Goal: Task Accomplishment & Management: Complete application form

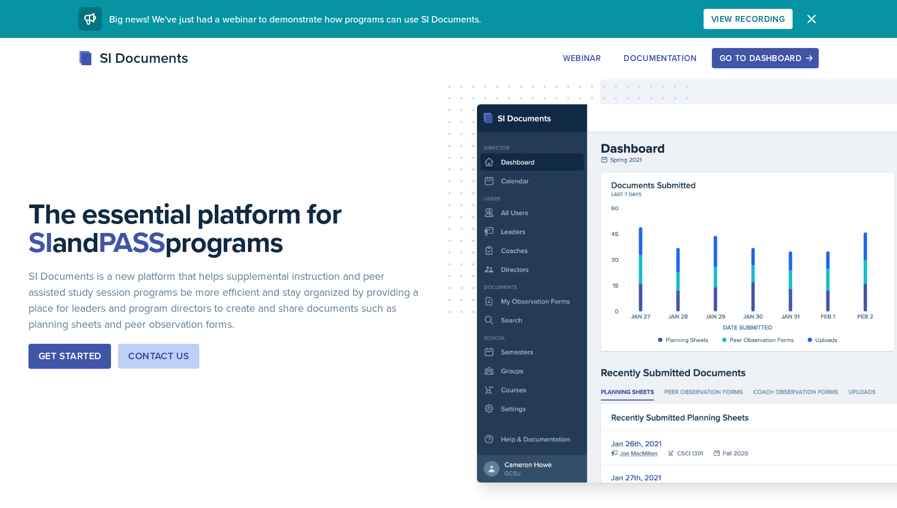
click at [739, 63] on div "Go to Dashboard" at bounding box center [764, 57] width 91 height 9
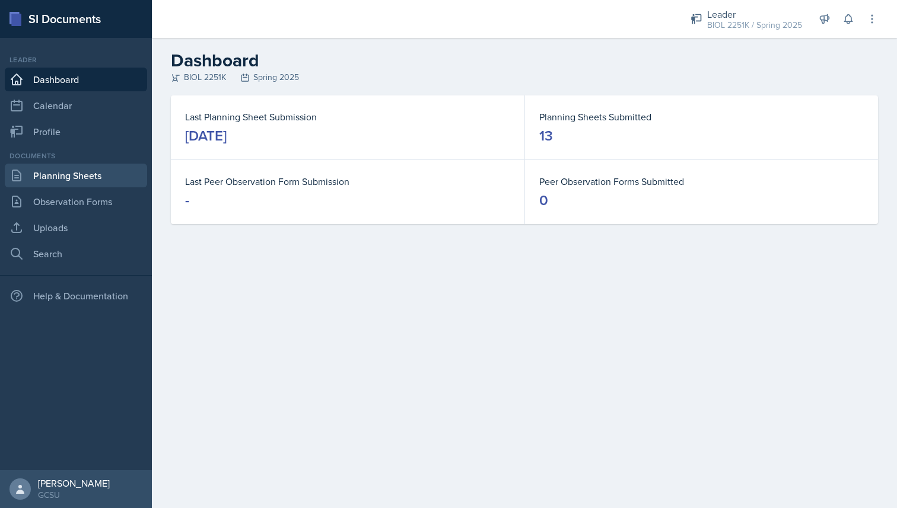
click at [81, 185] on link "Planning Sheets" at bounding box center [76, 176] width 142 height 24
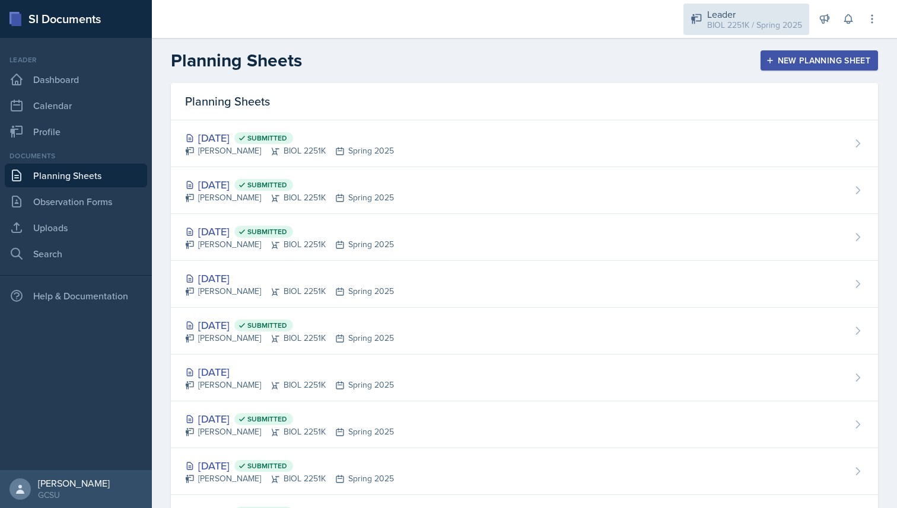
click at [754, 12] on div "Leader" at bounding box center [754, 14] width 95 height 14
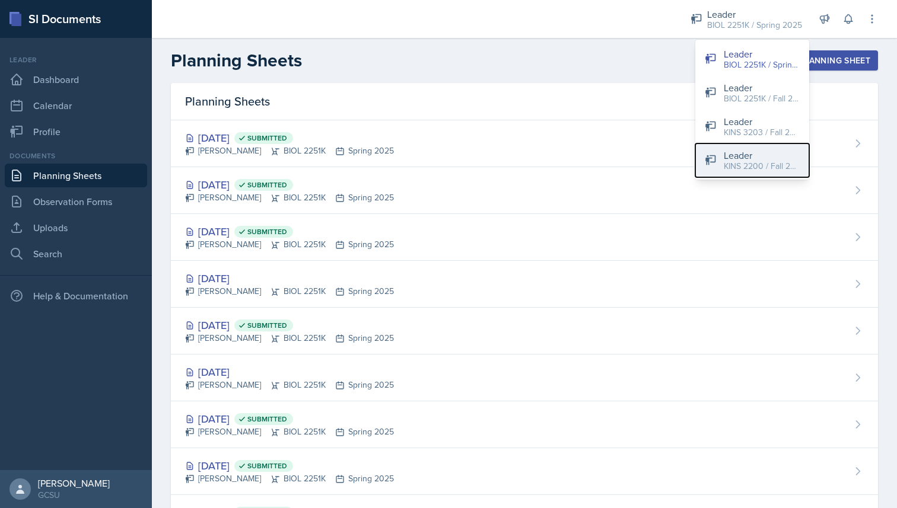
click at [735, 163] on div "KINS 2200 / Fall 2025" at bounding box center [761, 166] width 76 height 12
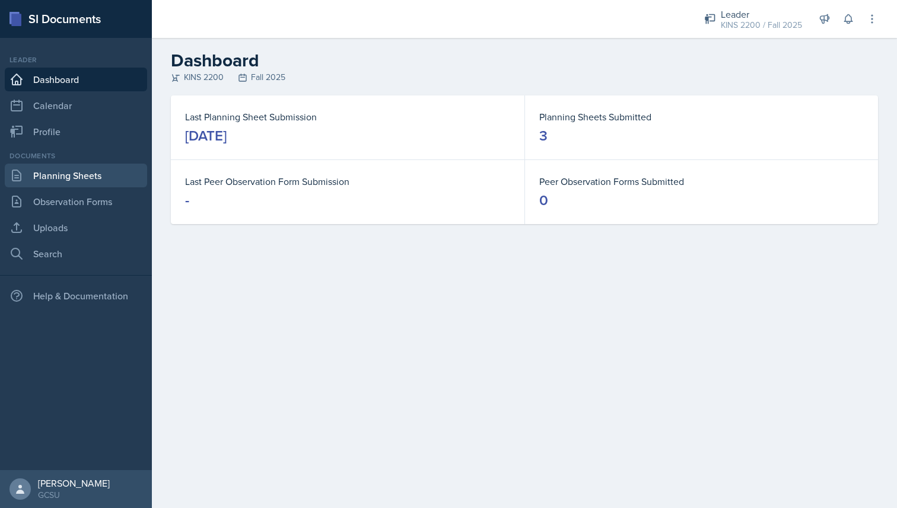
click at [107, 181] on link "Planning Sheets" at bounding box center [76, 176] width 142 height 24
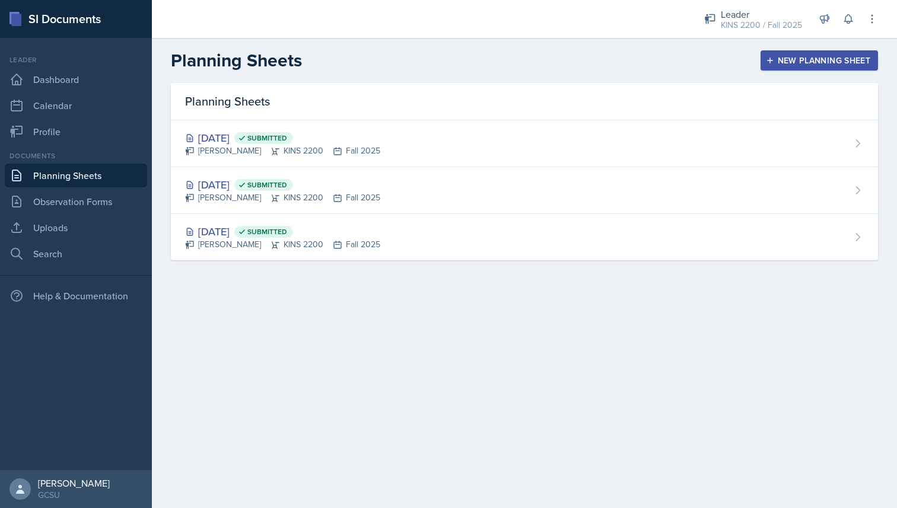
click at [805, 63] on div "New Planning Sheet" at bounding box center [819, 60] width 102 height 9
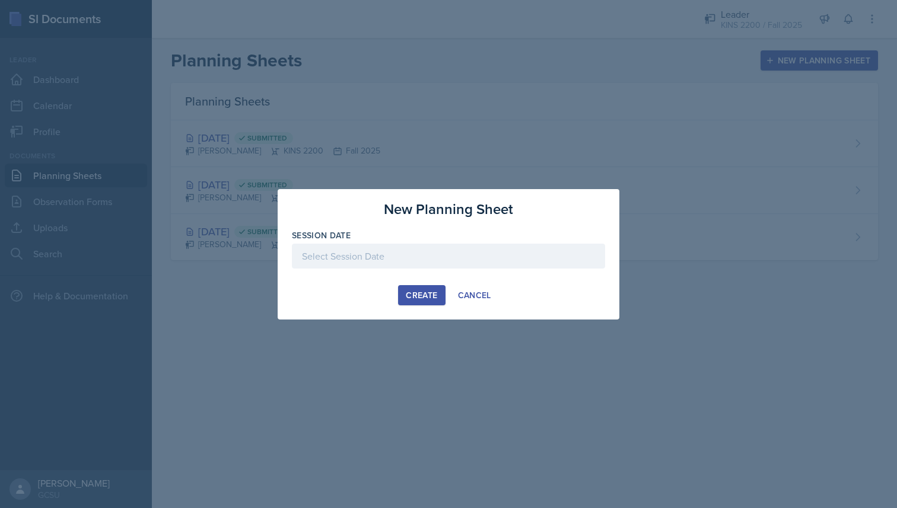
click at [413, 257] on div at bounding box center [448, 256] width 313 height 25
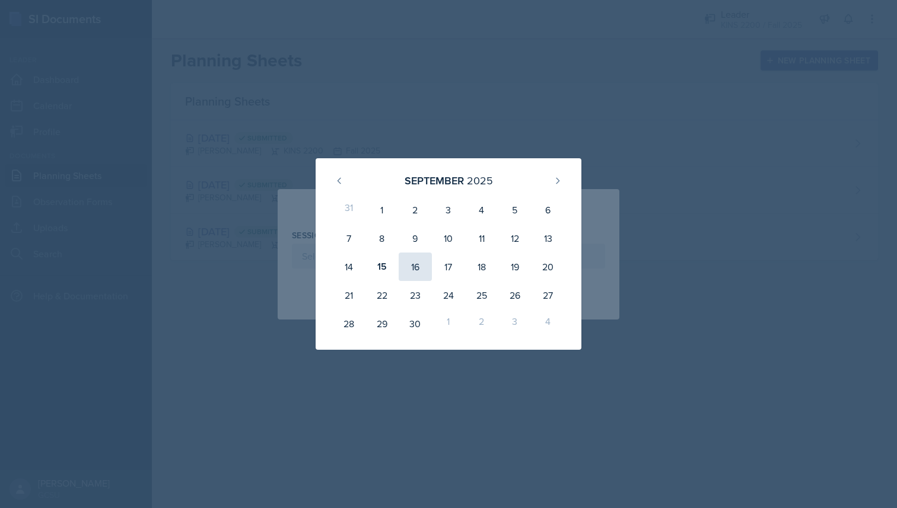
click at [412, 265] on div "16" at bounding box center [415, 267] width 33 height 28
type input "[DATE]"
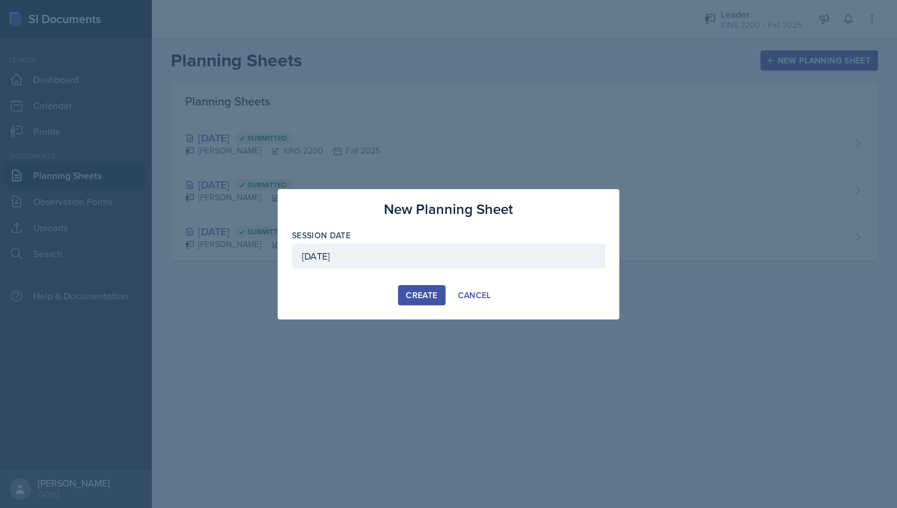
click at [413, 296] on div "Create" at bounding box center [421, 295] width 31 height 9
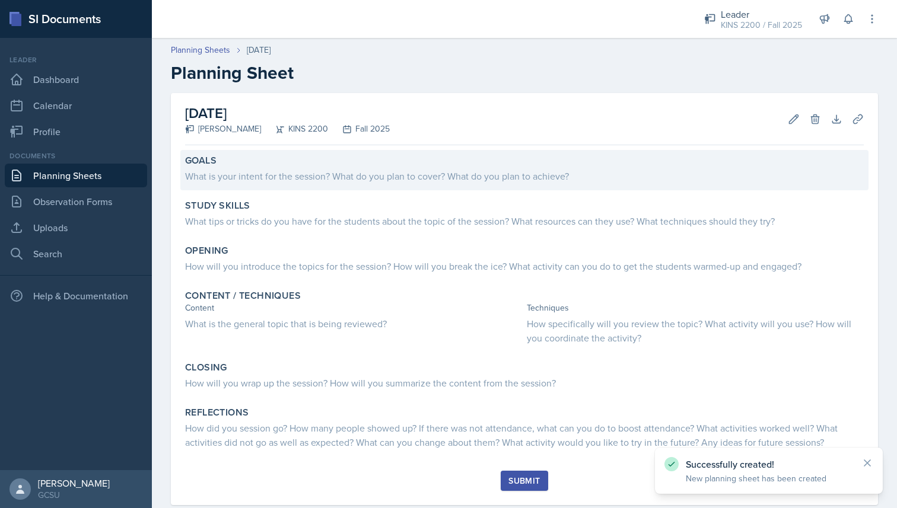
click at [254, 169] on div "What is your intent for the session? What do you plan to cover? What do you pla…" at bounding box center [524, 176] width 678 height 14
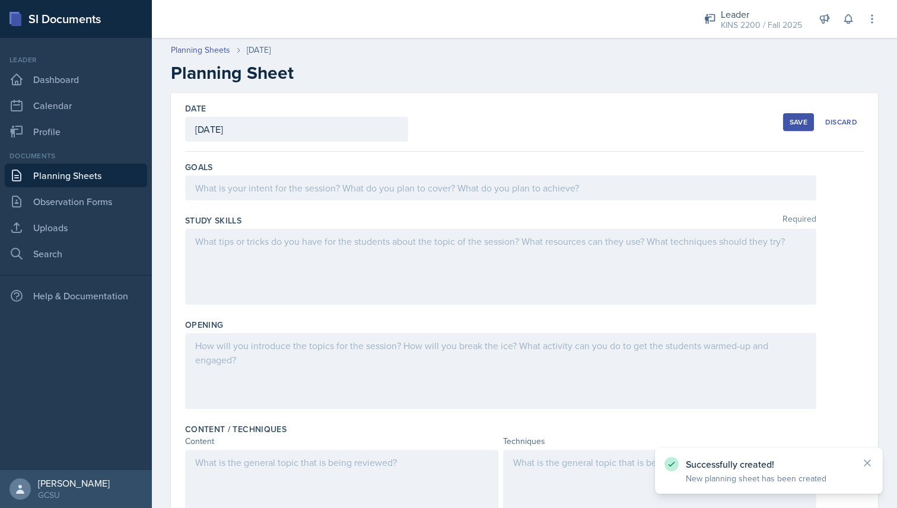
click at [254, 169] on div "Goals" at bounding box center [524, 167] width 678 height 12
click at [249, 184] on div at bounding box center [500, 188] width 631 height 25
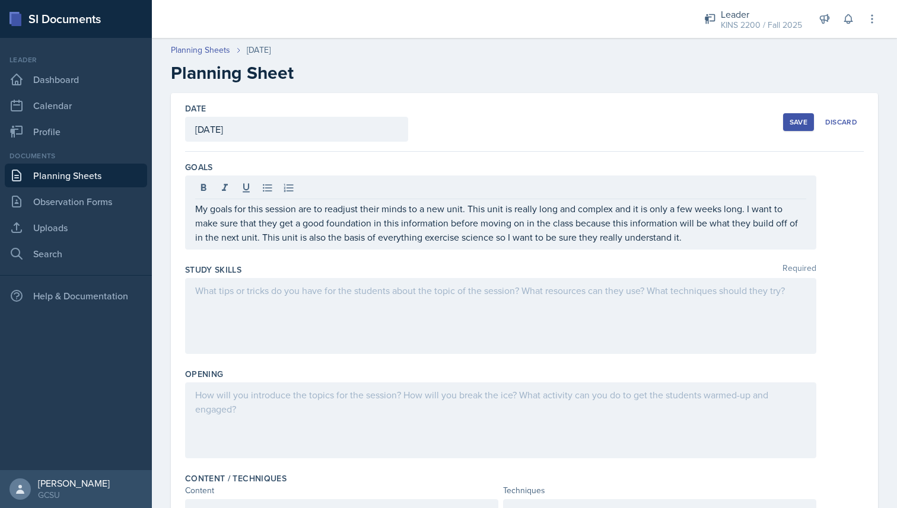
click at [219, 301] on div at bounding box center [500, 316] width 631 height 76
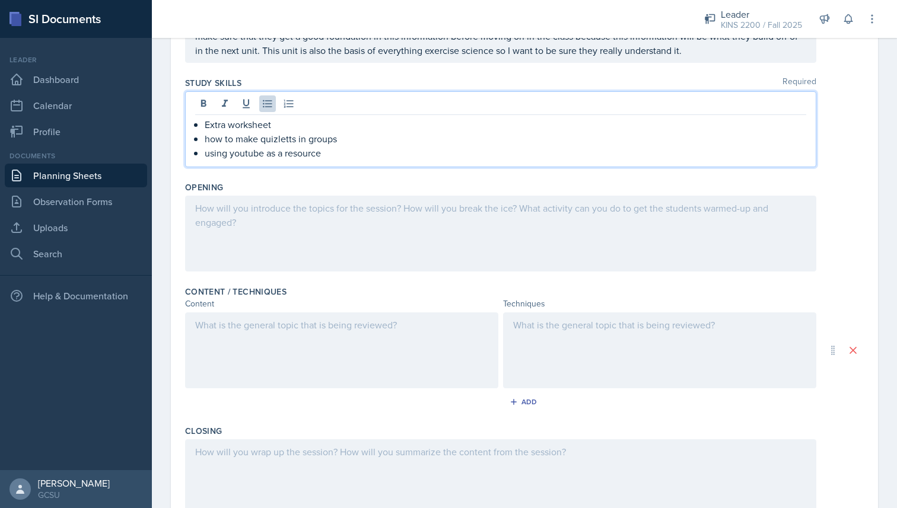
scroll to position [168, 0]
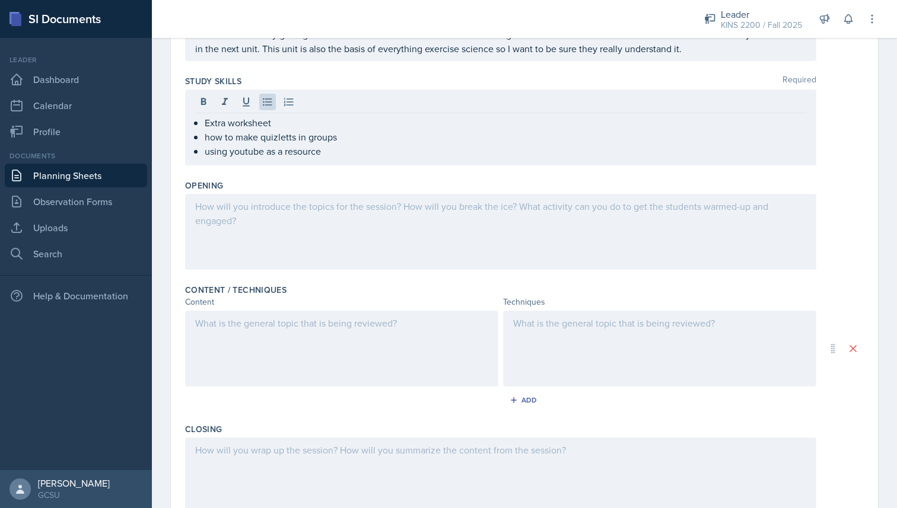
click at [286, 218] on div at bounding box center [500, 232] width 631 height 76
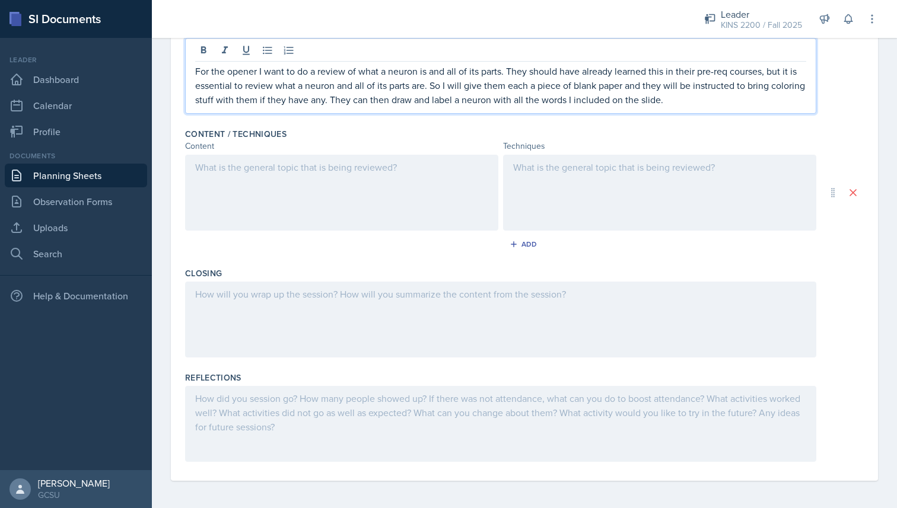
click at [235, 171] on div at bounding box center [341, 193] width 313 height 76
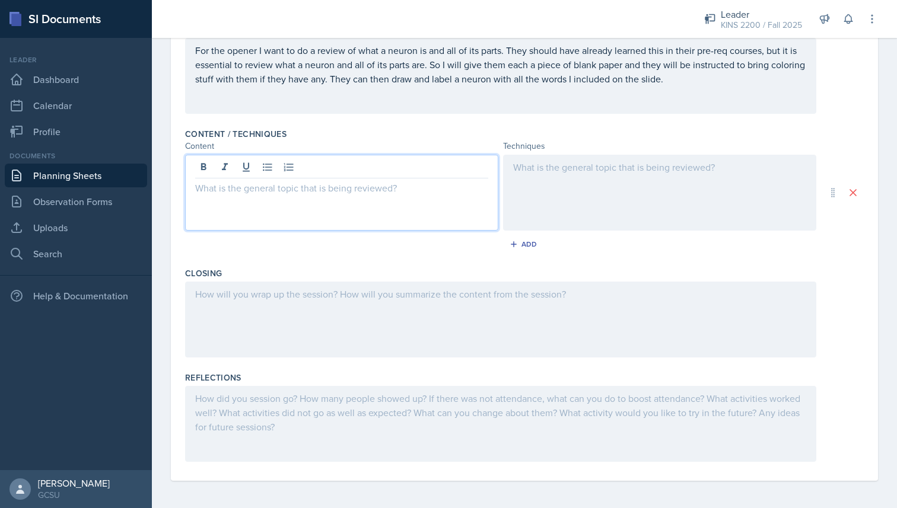
scroll to position [325, 0]
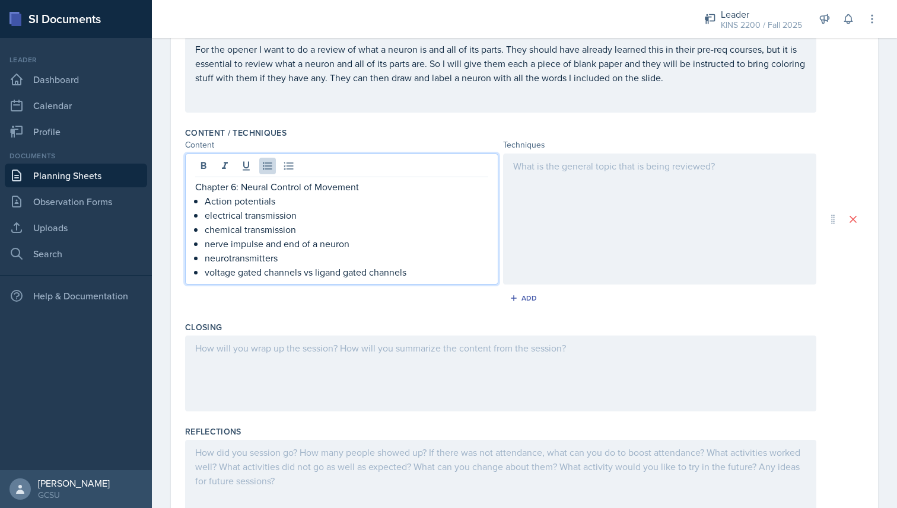
click at [313, 270] on p "voltage gated channels vs ligand gated channels" at bounding box center [346, 272] width 283 height 14
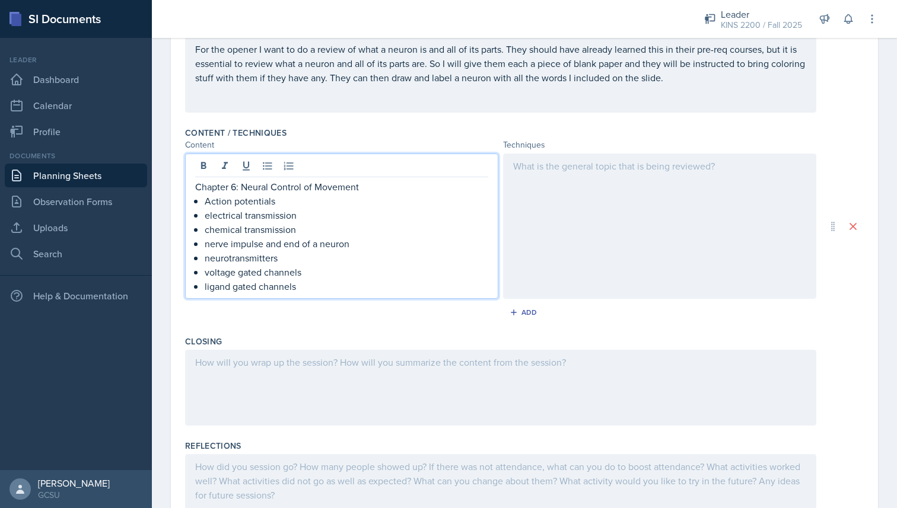
drag, startPoint x: 376, startPoint y: 187, endPoint x: 189, endPoint y: 187, distance: 187.4
click at [189, 187] on div "Chapter 6: Neural Control of Movement Action potentials electrical transmission…" at bounding box center [341, 226] width 313 height 145
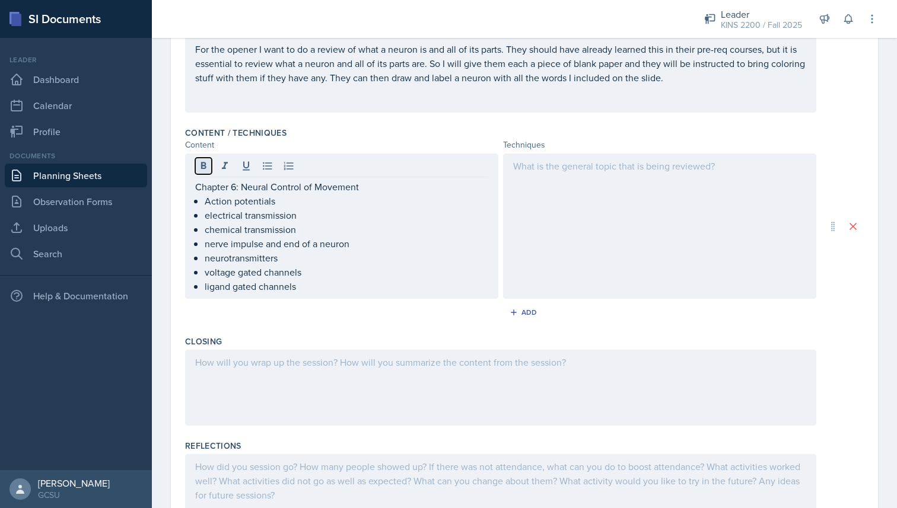
click at [206, 172] on button at bounding box center [203, 166] width 17 height 17
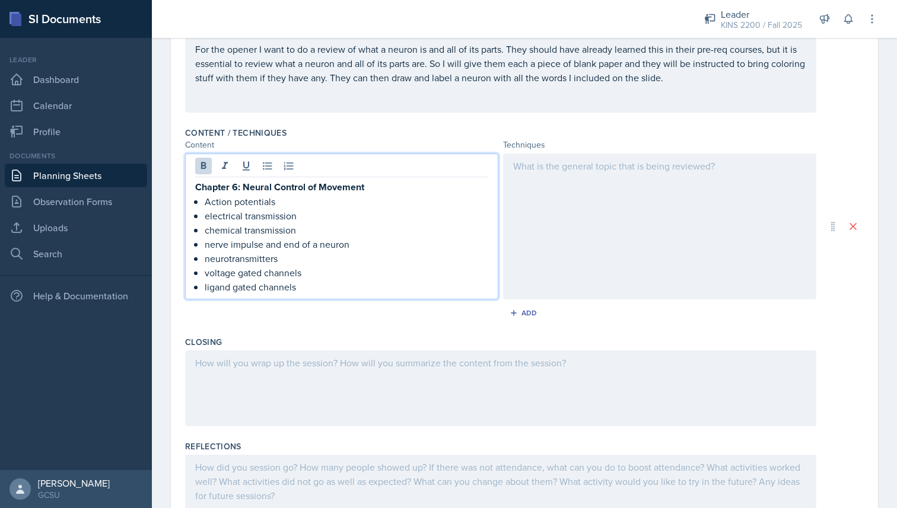
click at [334, 243] on p "nerve impulse and end of a neuron" at bounding box center [346, 244] width 283 height 14
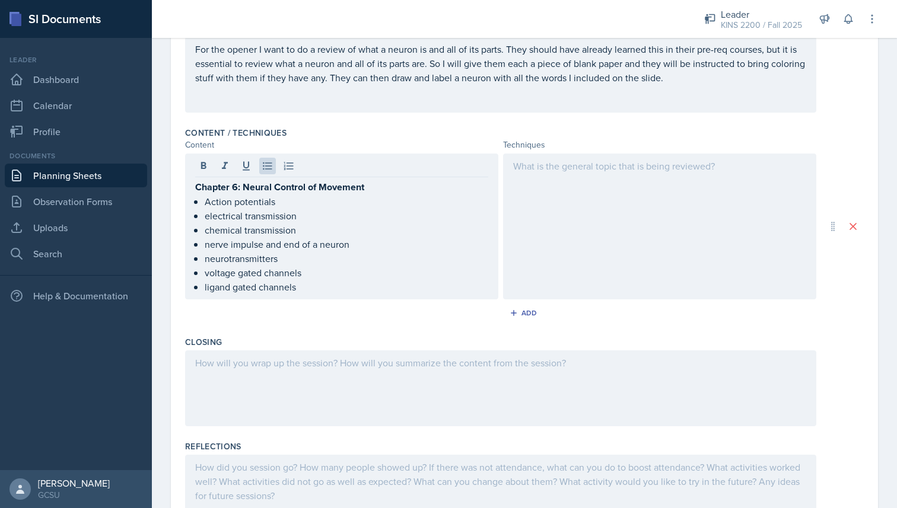
click at [556, 176] on div at bounding box center [659, 227] width 313 height 146
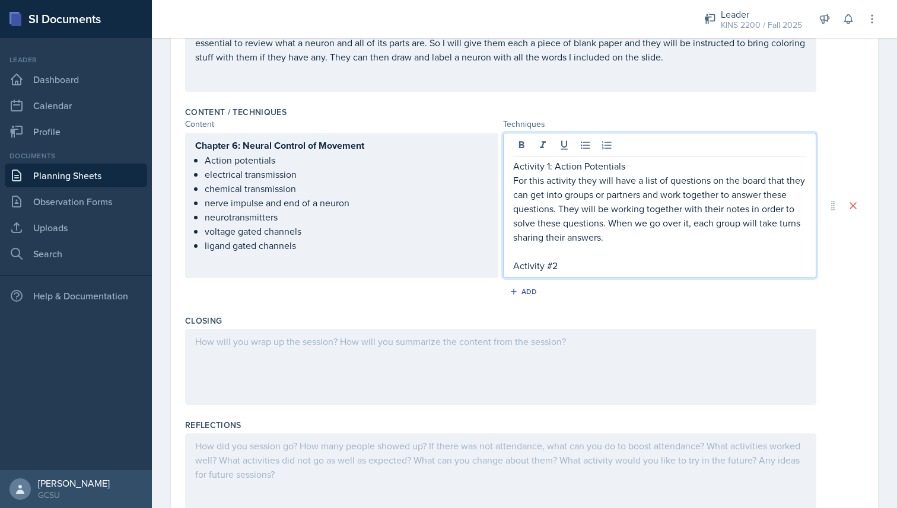
drag, startPoint x: 636, startPoint y: 164, endPoint x: 500, endPoint y: 156, distance: 136.0
click at [500, 156] on div "Chapter 6: Neural Control of Movement Action potentials electrical transmission…" at bounding box center [500, 205] width 631 height 145
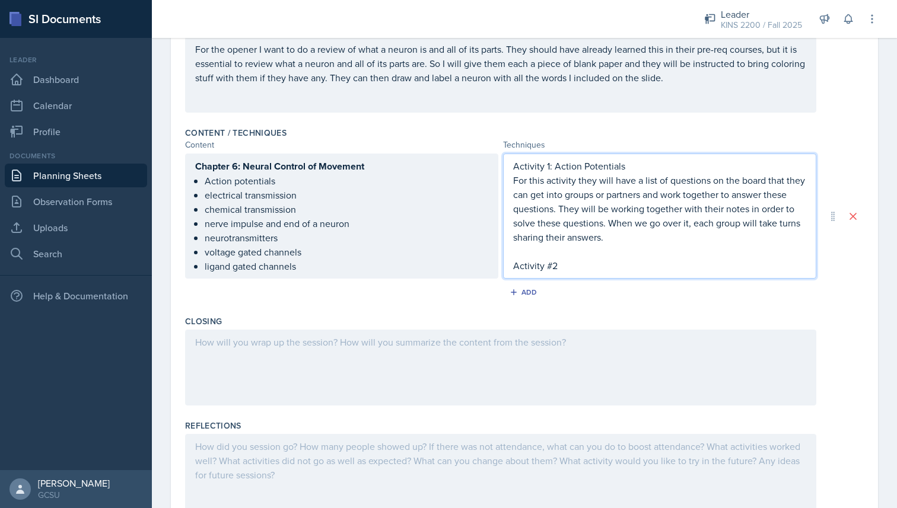
click at [613, 174] on p "For this activity they will have a list of questions on the board that they can…" at bounding box center [659, 208] width 293 height 71
click at [632, 173] on p "For this activity they will have a list of questions on the board that they can…" at bounding box center [659, 208] width 293 height 71
click at [311, 217] on ul "Action potentials electrical transmission chemical transmission nerve impulse a…" at bounding box center [346, 224] width 283 height 100
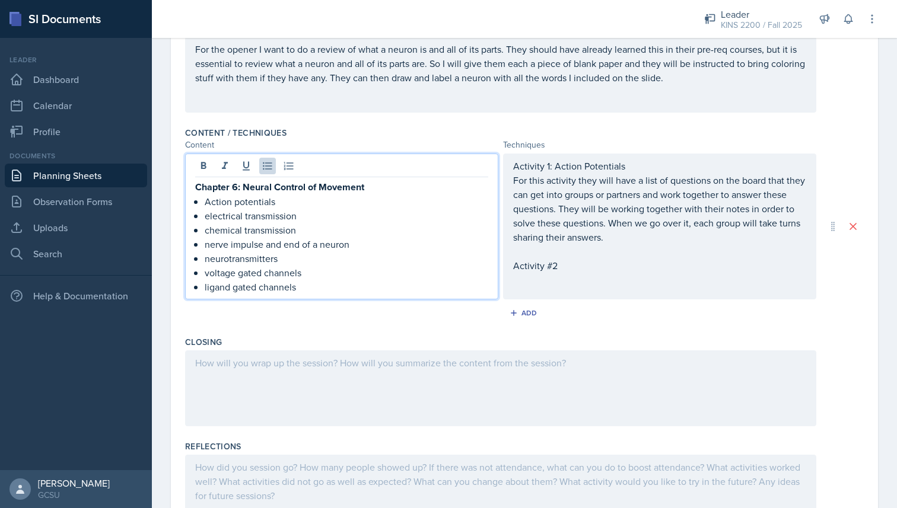
scroll to position [346, 0]
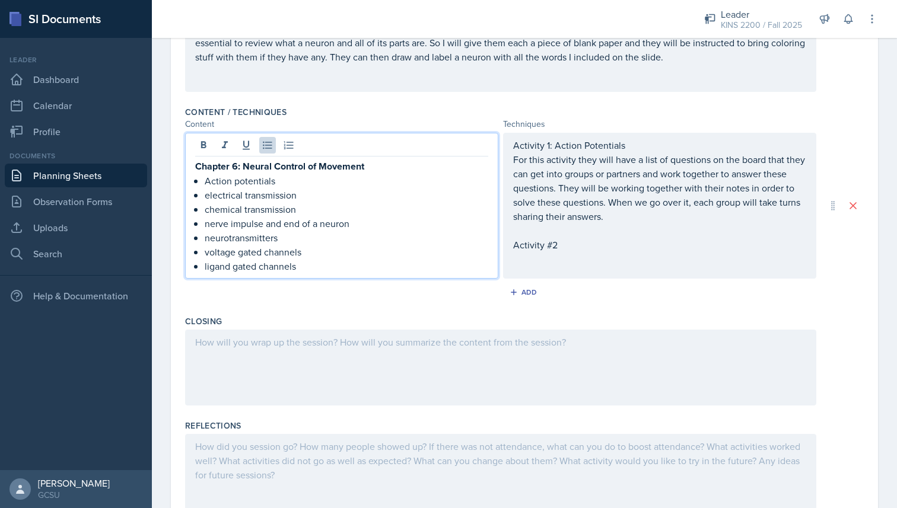
click at [581, 178] on p "For this activity they will have a list of questions on the board that they can…" at bounding box center [659, 187] width 293 height 71
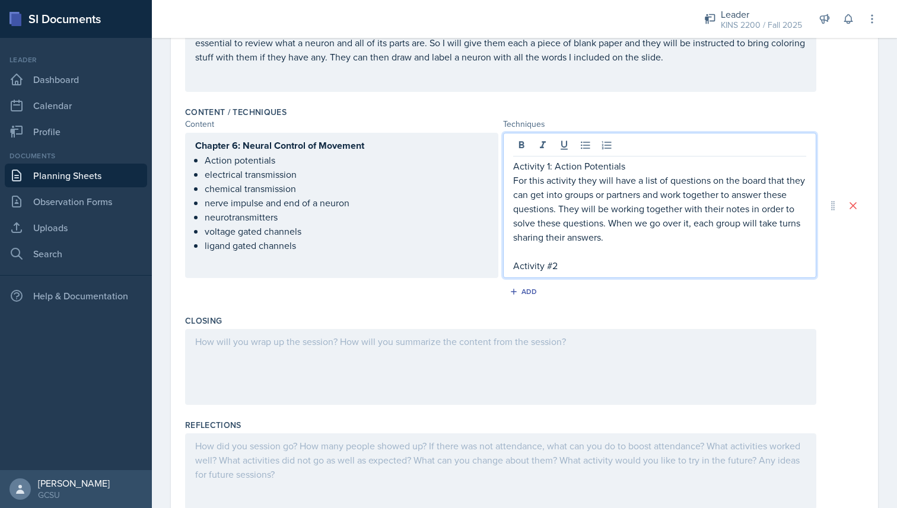
click at [617, 164] on p "Activity 1: Action Potentials" at bounding box center [659, 166] width 293 height 14
click at [628, 165] on p "Activity 1: Action Potentials" at bounding box center [659, 166] width 293 height 14
drag, startPoint x: 672, startPoint y: 167, endPoint x: 507, endPoint y: 166, distance: 164.9
click at [507, 166] on div "Activity 1: Action Potentials Worksheet For this activity they will have a list…" at bounding box center [659, 205] width 313 height 145
click at [527, 146] on icon at bounding box center [521, 145] width 12 height 12
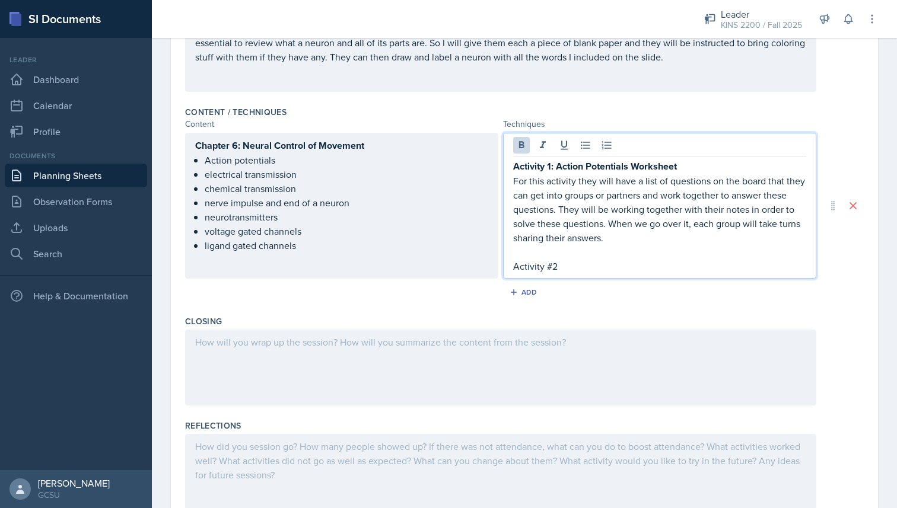
click at [572, 267] on p "Activity #2" at bounding box center [659, 266] width 293 height 14
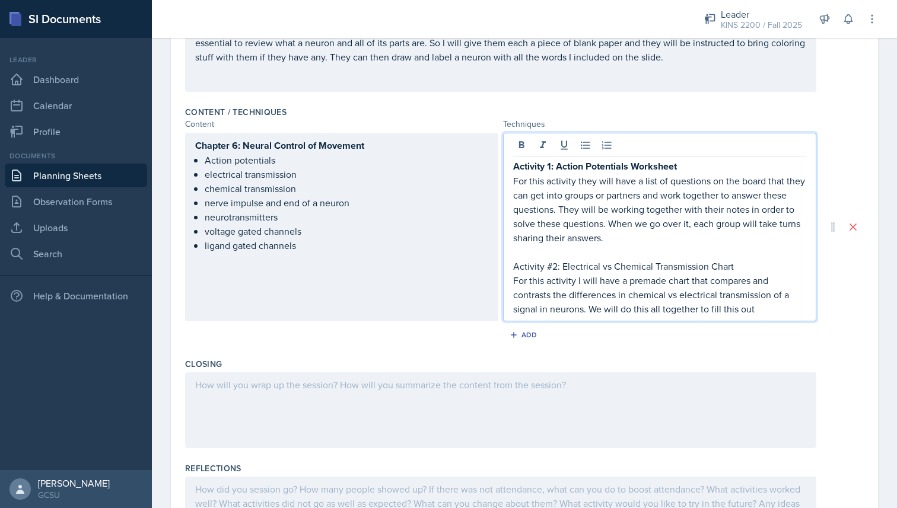
drag, startPoint x: 736, startPoint y: 268, endPoint x: 511, endPoint y: 270, distance: 224.8
click at [511, 270] on div "Activity 1: Action Potentials Worksheet For this activity they will have a list…" at bounding box center [659, 227] width 313 height 189
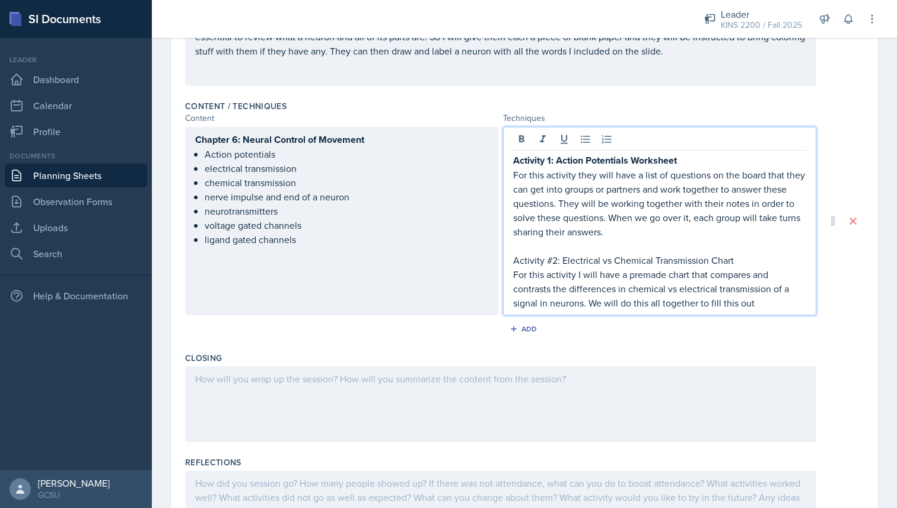
scroll to position [359, 0]
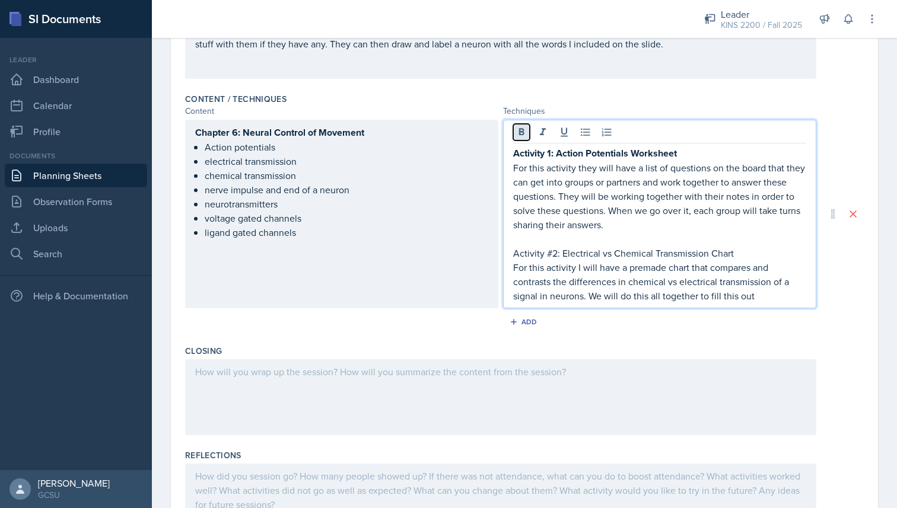
click at [518, 138] on icon at bounding box center [521, 132] width 12 height 12
click at [760, 301] on p "For this activity I will have a premade chart that compares and contrasts the d…" at bounding box center [659, 282] width 293 height 43
click at [266, 383] on div at bounding box center [500, 398] width 631 height 76
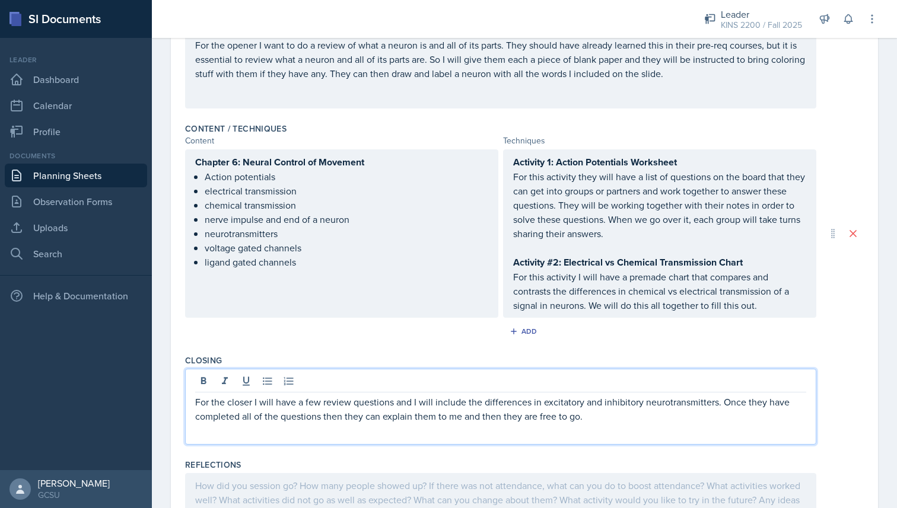
scroll to position [0, 0]
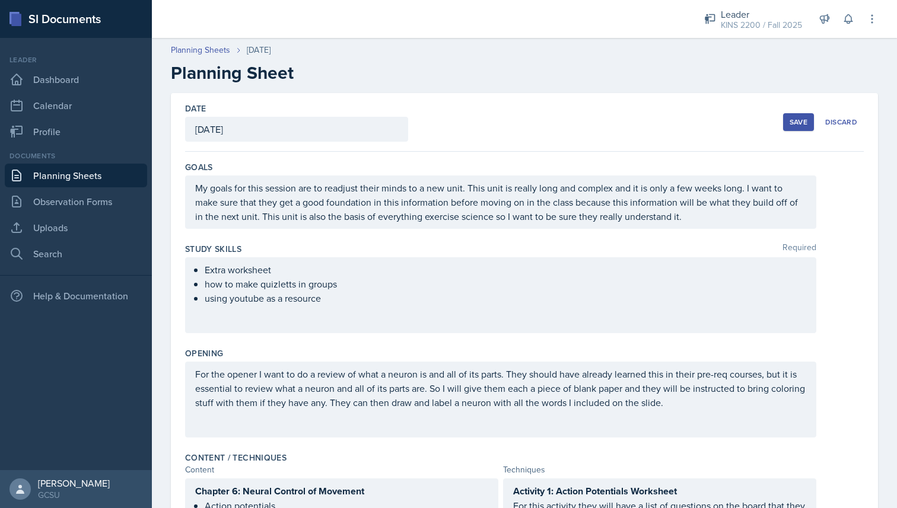
click at [788, 124] on button "Save" at bounding box center [798, 122] width 31 height 18
